Goal: Task Accomplishment & Management: Manage account settings

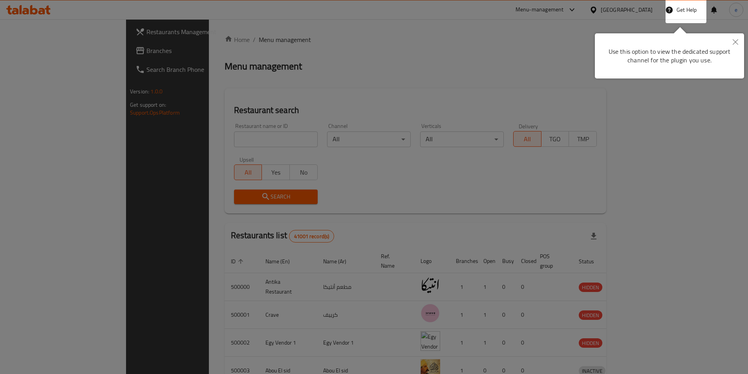
click at [500, 92] on div at bounding box center [374, 187] width 748 height 374
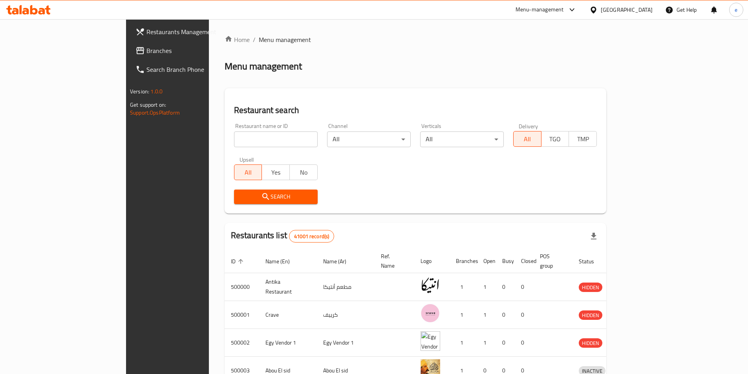
click at [574, 11] on icon at bounding box center [571, 9] width 5 height 3
click at [649, 3] on div "Egypt" at bounding box center [621, 9] width 76 height 19
click at [598, 10] on icon at bounding box center [593, 10] width 8 height 8
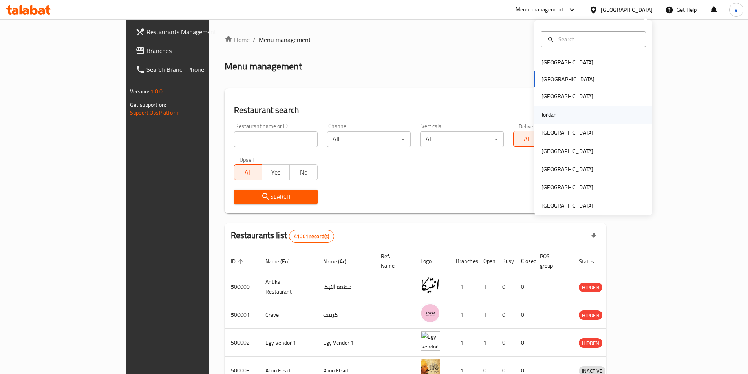
click at [546, 115] on div "Jordan" at bounding box center [548, 114] width 15 height 9
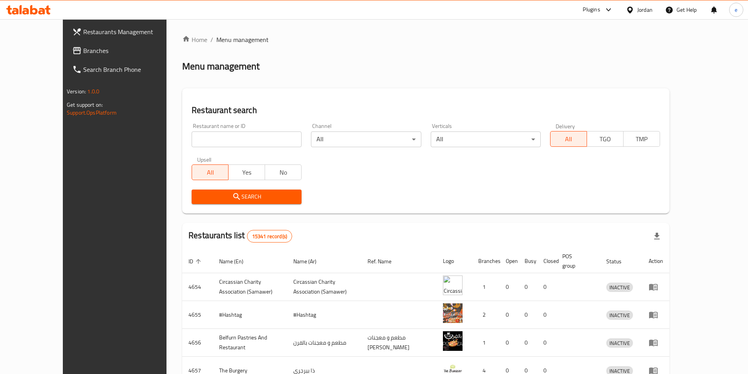
click at [334, 54] on div "Home / Menu management Menu management Restaurant search Restaurant name or ID …" at bounding box center [425, 307] width 487 height 544
click at [66, 44] on link "Branches" at bounding box center [127, 50] width 122 height 19
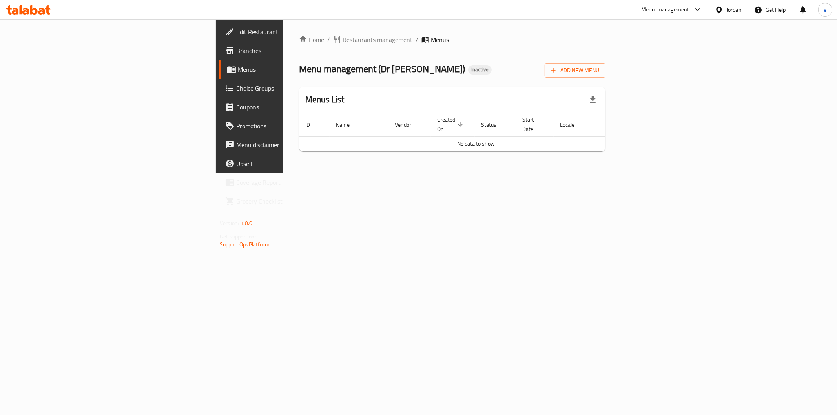
click at [236, 53] on span "Branches" at bounding box center [292, 50] width 113 height 9
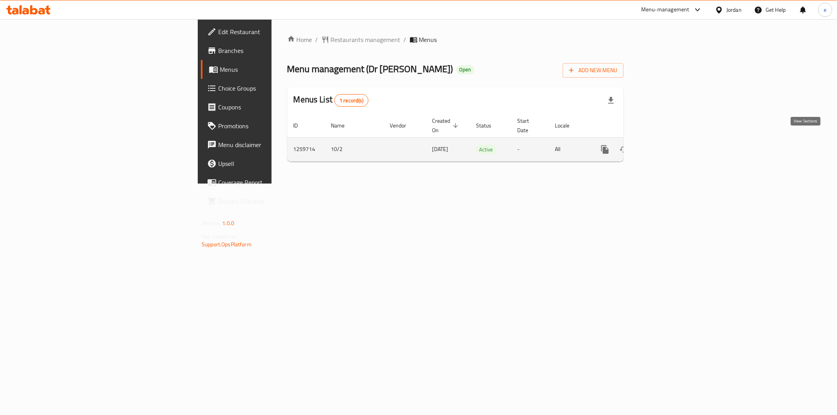
click at [666, 146] on icon "enhanced table" at bounding box center [661, 149] width 7 height 7
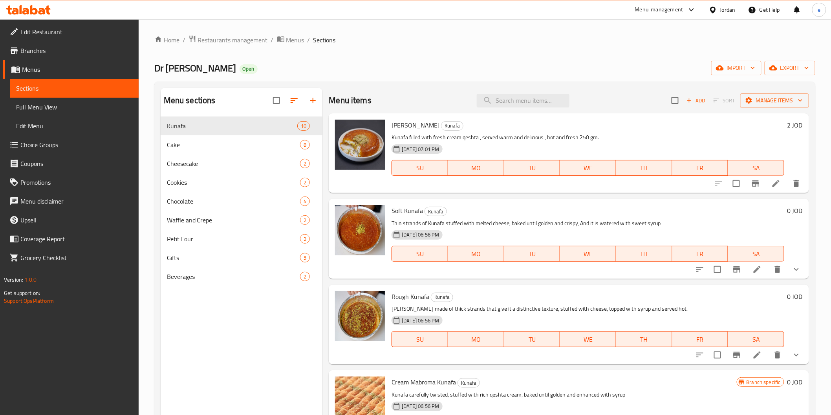
click at [35, 52] on span "Branches" at bounding box center [76, 50] width 112 height 9
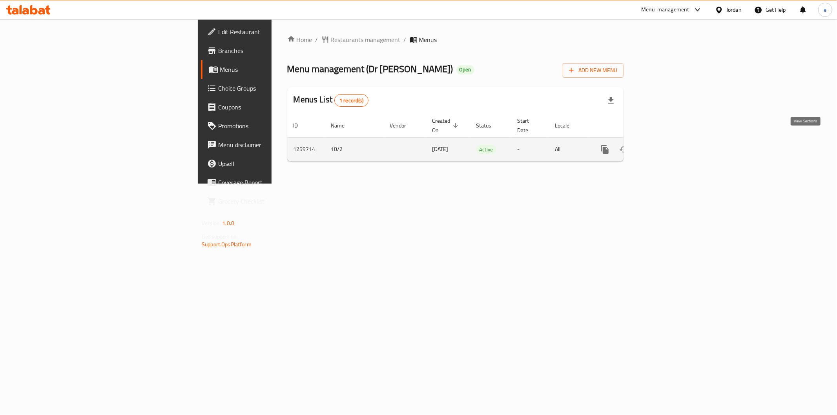
click at [667, 145] on icon "enhanced table" at bounding box center [661, 149] width 9 height 9
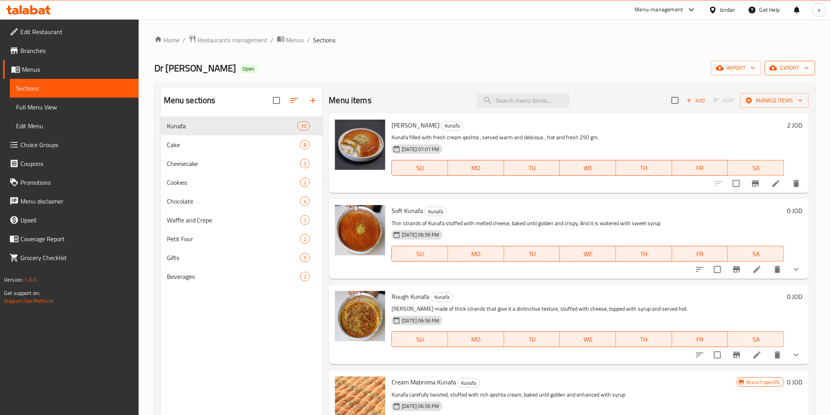
click at [798, 69] on span "export" at bounding box center [790, 68] width 38 height 10
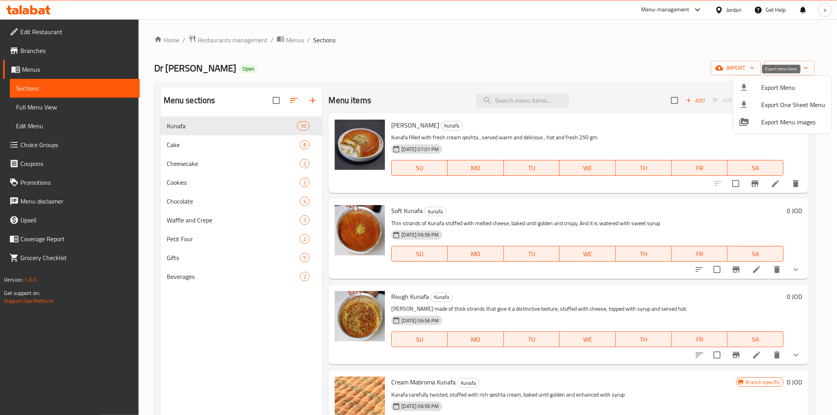
click at [795, 91] on span "Export Menu" at bounding box center [794, 87] width 64 height 9
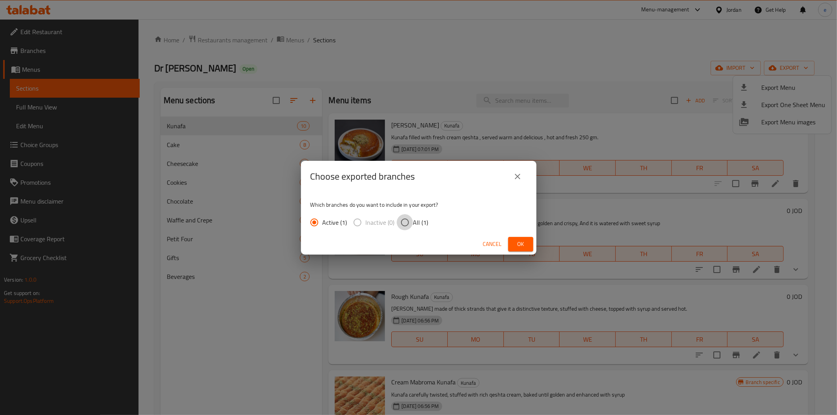
click at [411, 223] on input "All (1)" at bounding box center [405, 222] width 16 height 16
radio input "true"
click at [527, 246] on span "Ok" at bounding box center [521, 245] width 13 height 10
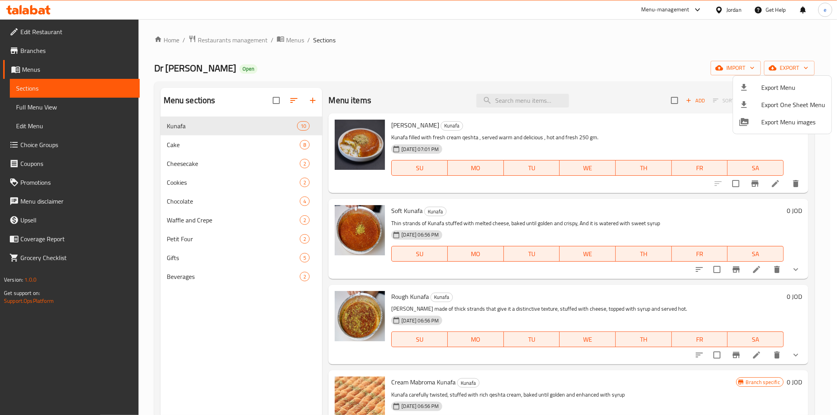
click at [48, 37] on div at bounding box center [418, 207] width 837 height 415
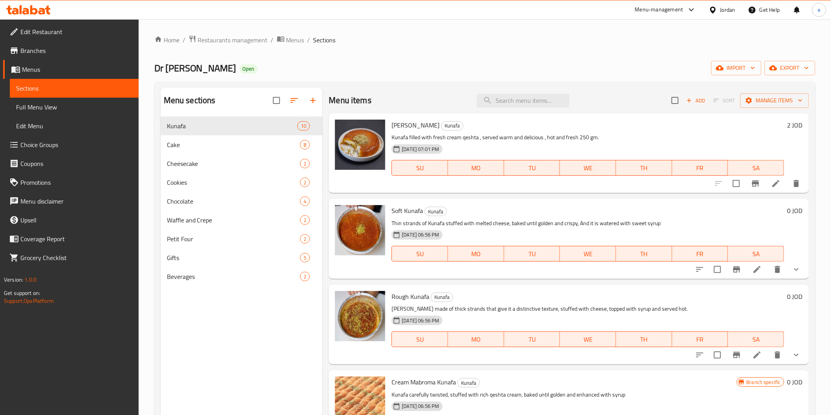
click at [60, 32] on span "Edit Restaurant" at bounding box center [76, 31] width 112 height 9
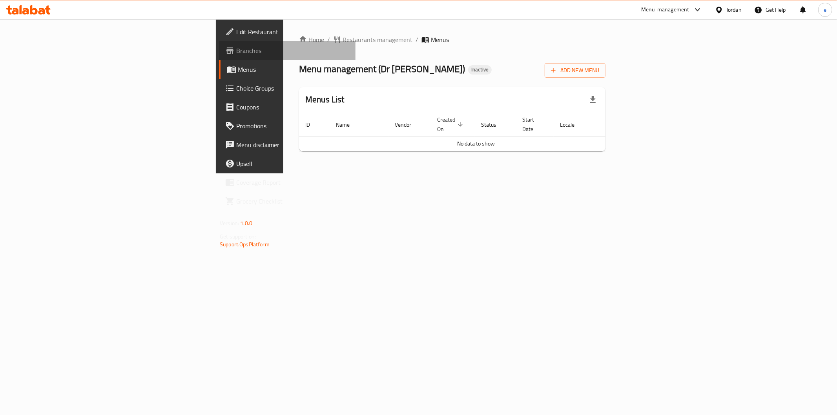
click at [219, 58] on link "Branches" at bounding box center [287, 50] width 137 height 19
click at [600, 71] on span "Add New Menu" at bounding box center [575, 71] width 48 height 10
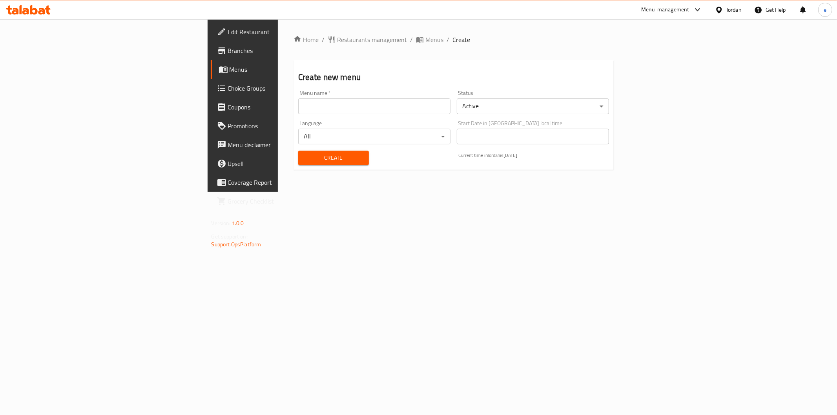
click at [329, 107] on input "text" at bounding box center [374, 107] width 152 height 16
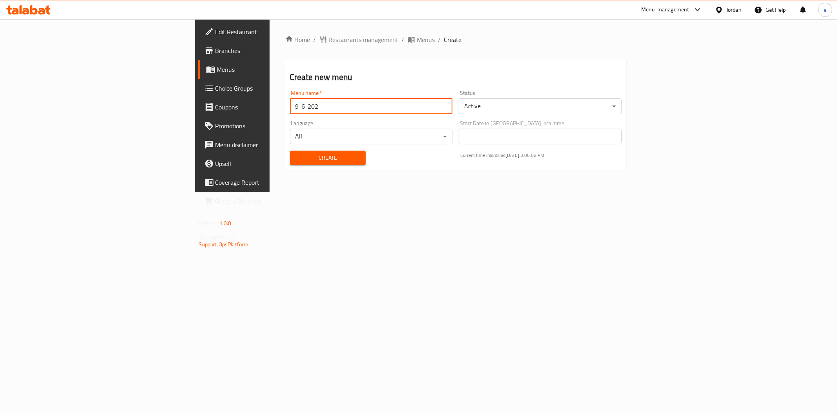
type input "[DATE]"
drag, startPoint x: 190, startPoint y: 105, endPoint x: 112, endPoint y: 101, distance: 78.6
click at [195, 101] on div "Edit Restaurant Branches Menus Choice Groups Coupons Promotions Menu disclaimer…" at bounding box center [419, 105] width 448 height 173
type input "[DATE]"
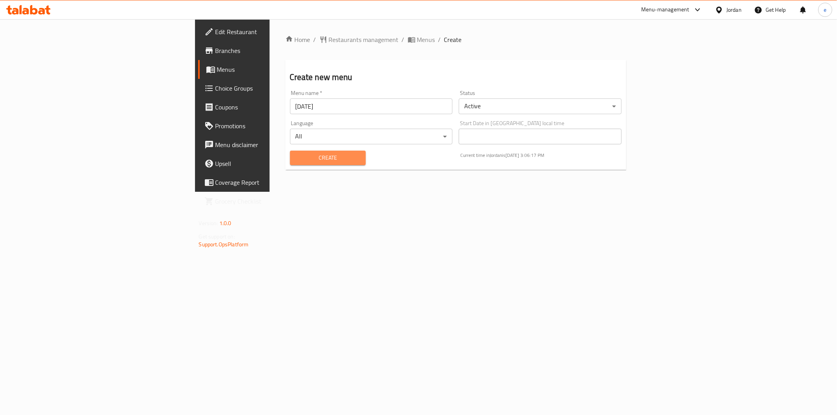
click at [296, 154] on span "Create" at bounding box center [327, 158] width 63 height 10
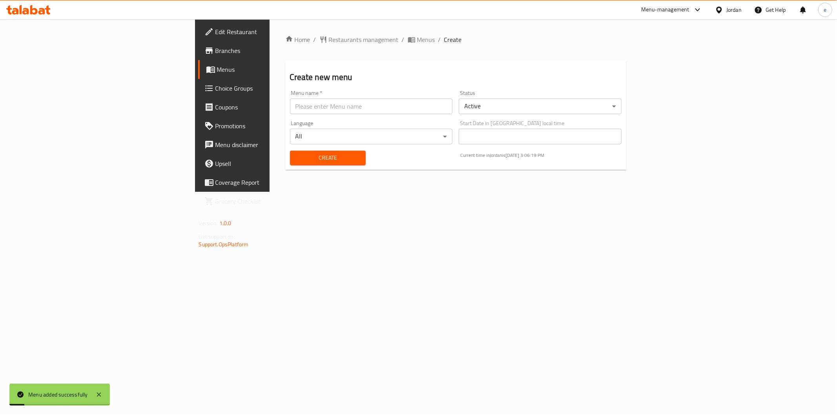
click at [198, 77] on link "Menus" at bounding box center [266, 69] width 137 height 19
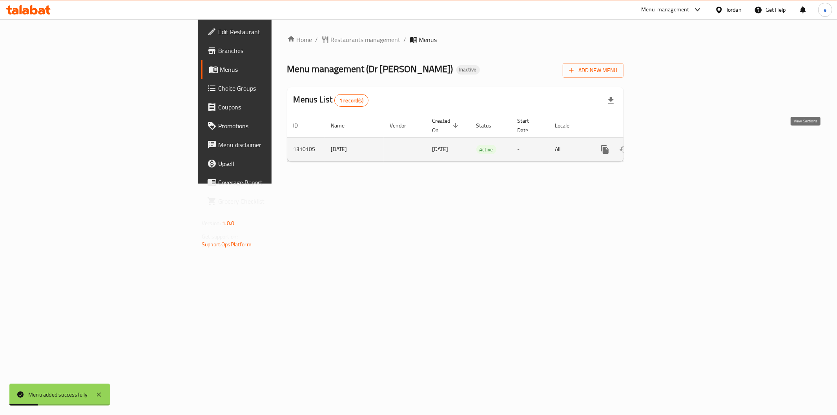
click at [671, 142] on link "enhanced table" at bounding box center [662, 149] width 19 height 19
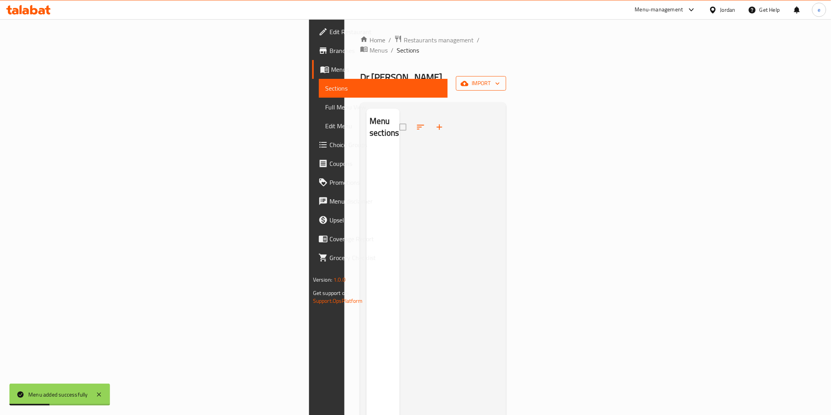
click at [500, 79] on span "import" at bounding box center [481, 84] width 38 height 10
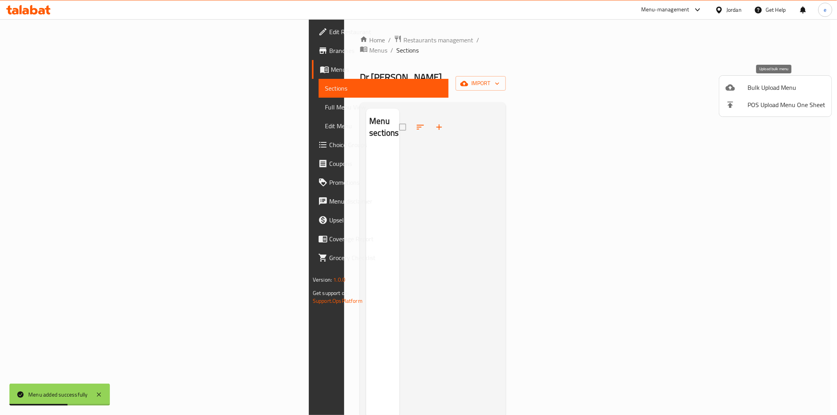
click at [743, 89] on div at bounding box center [737, 87] width 22 height 9
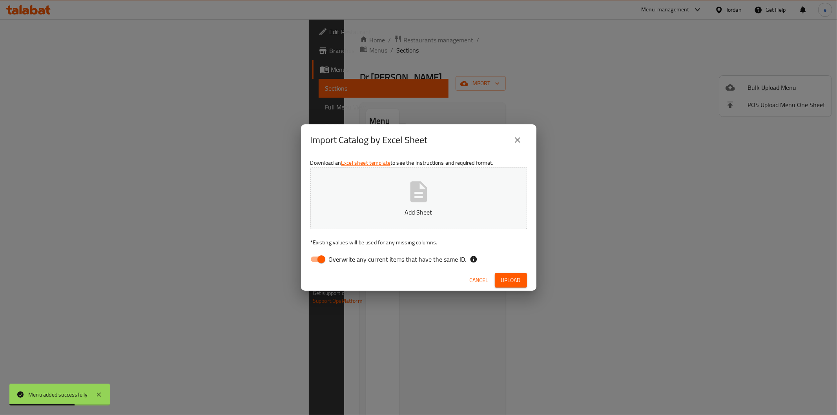
click at [437, 196] on button "Add Sheet" at bounding box center [419, 198] width 217 height 62
click at [351, 260] on span "Overwrite any current items that have the same ID." at bounding box center [398, 259] width 138 height 9
click at [344, 260] on input "Overwrite any current items that have the same ID." at bounding box center [321, 259] width 45 height 15
checkbox input "false"
click at [511, 277] on span "Upload" at bounding box center [511, 281] width 20 height 10
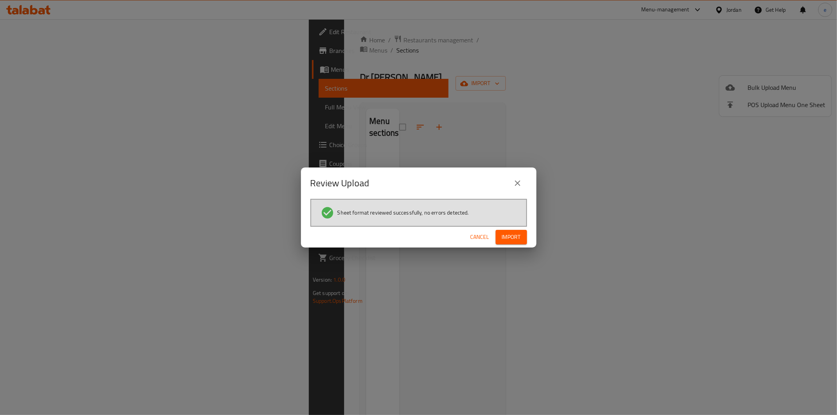
click at [509, 242] on button "Import" at bounding box center [511, 237] width 31 height 15
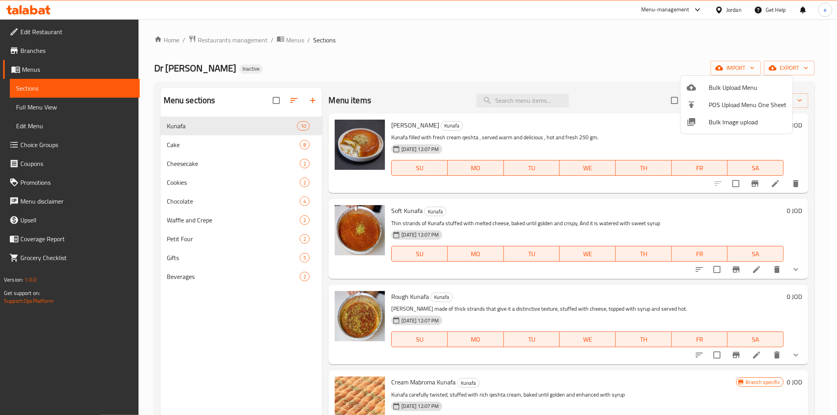
click at [194, 346] on div at bounding box center [418, 207] width 837 height 415
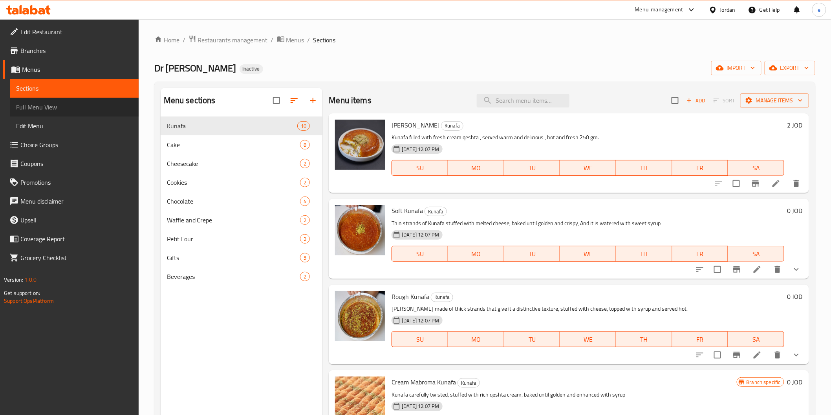
click at [33, 106] on span "Full Menu View" at bounding box center [74, 106] width 116 height 9
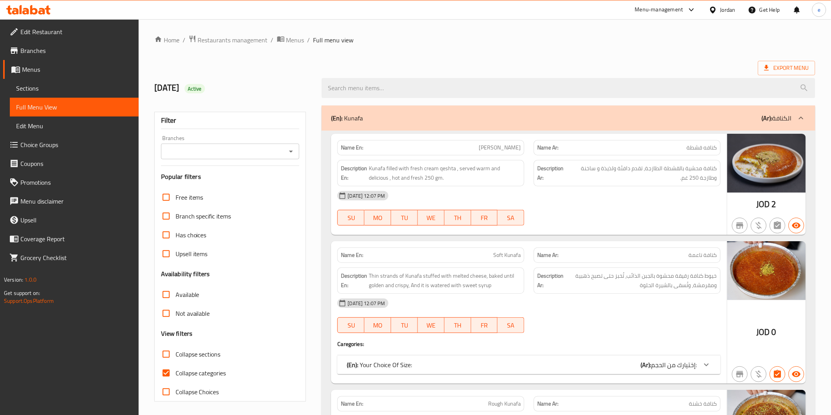
click at [187, 370] on span "Collapse categories" at bounding box center [201, 373] width 51 height 9
click at [176, 370] on input "Collapse categories" at bounding box center [166, 373] width 19 height 19
checkbox input "false"
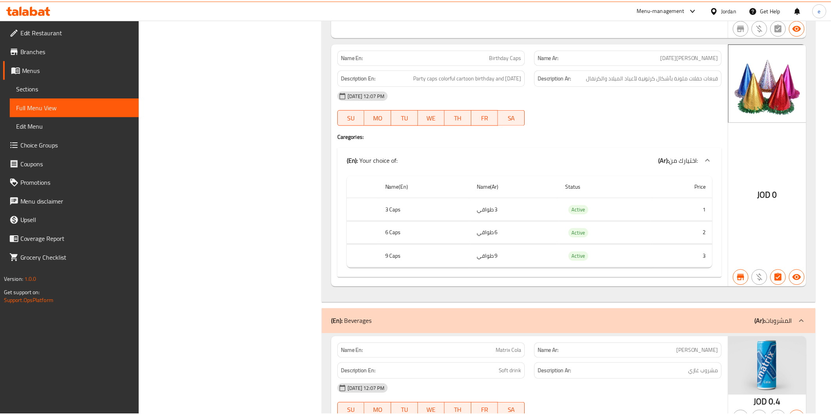
scroll to position [7854, 0]
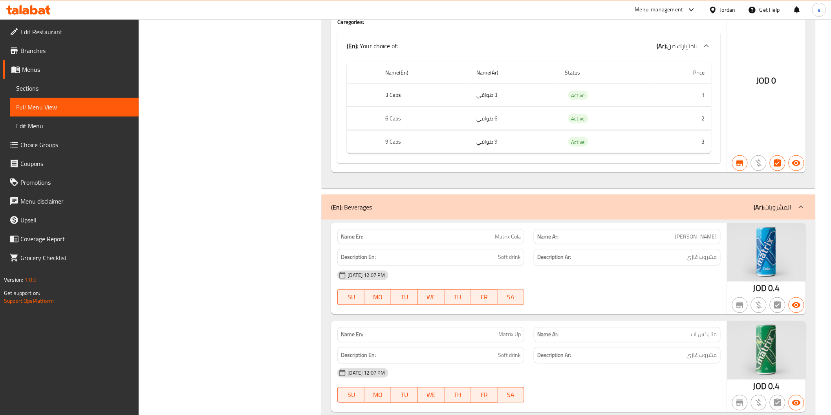
click at [66, 56] on link "Branches" at bounding box center [70, 50] width 135 height 19
